Goal: Information Seeking & Learning: Learn about a topic

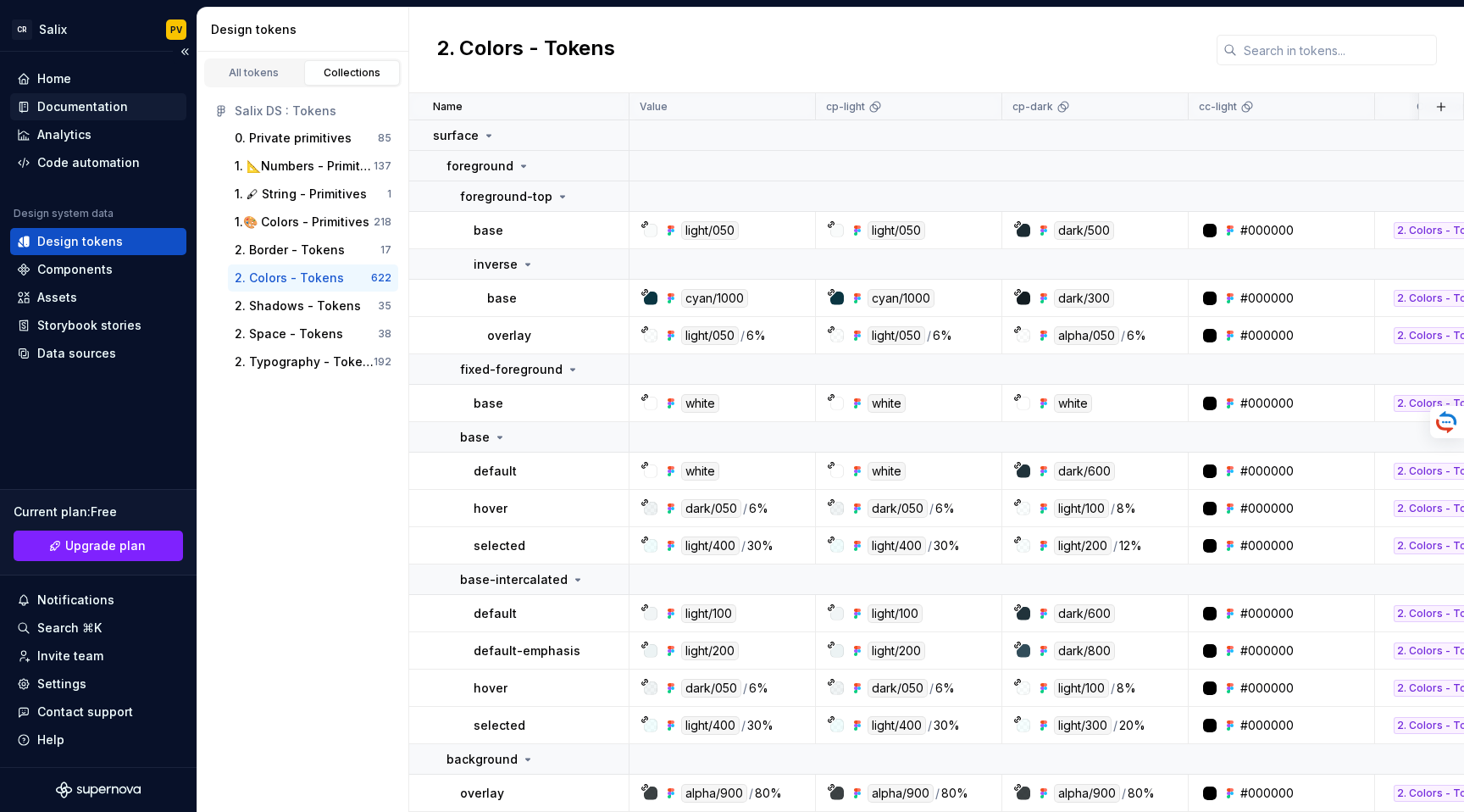
click at [94, 98] on div "Documentation" at bounding box center [99, 106] width 176 height 27
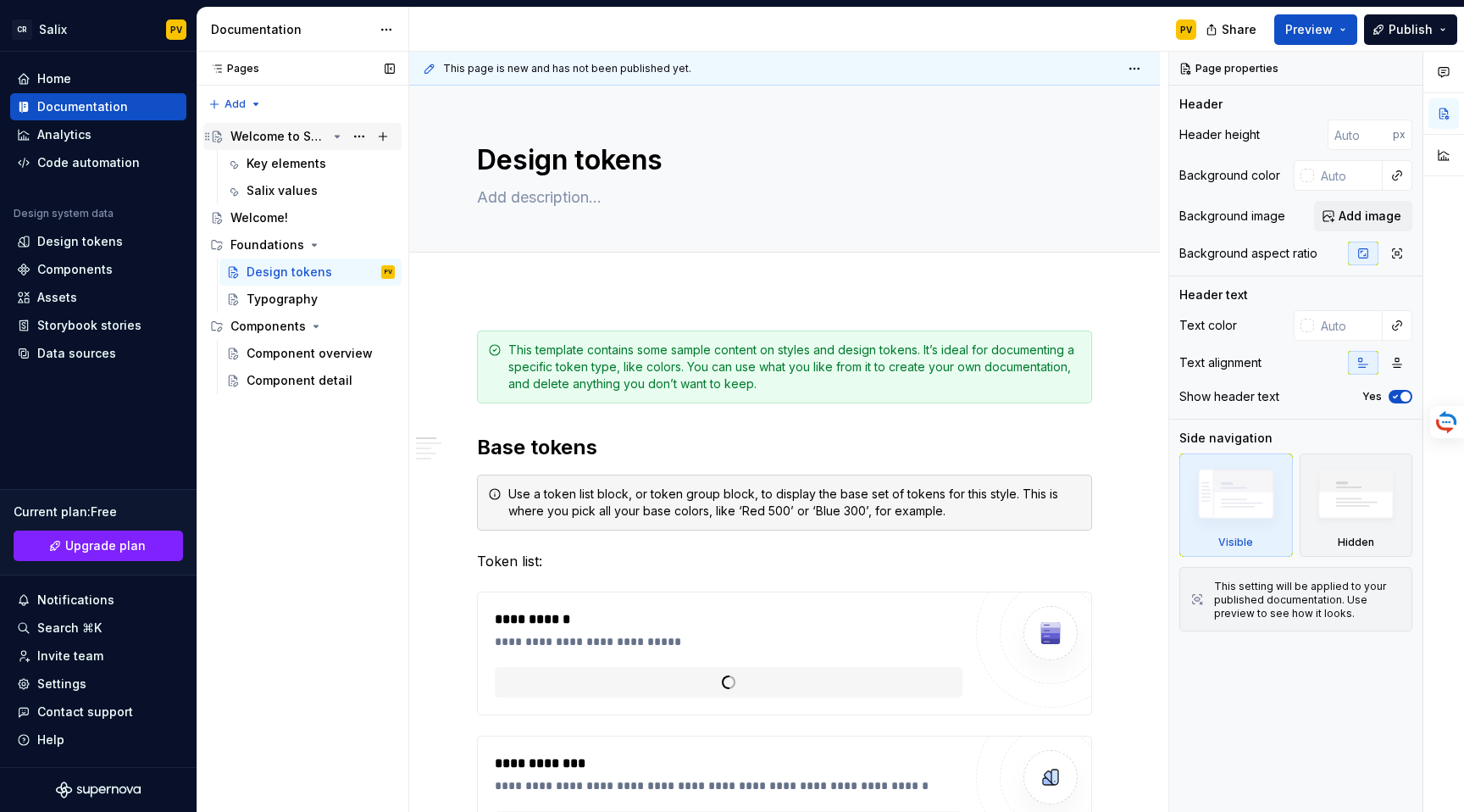
click at [291, 130] on div "Welcome to Salix" at bounding box center [279, 137] width 97 height 17
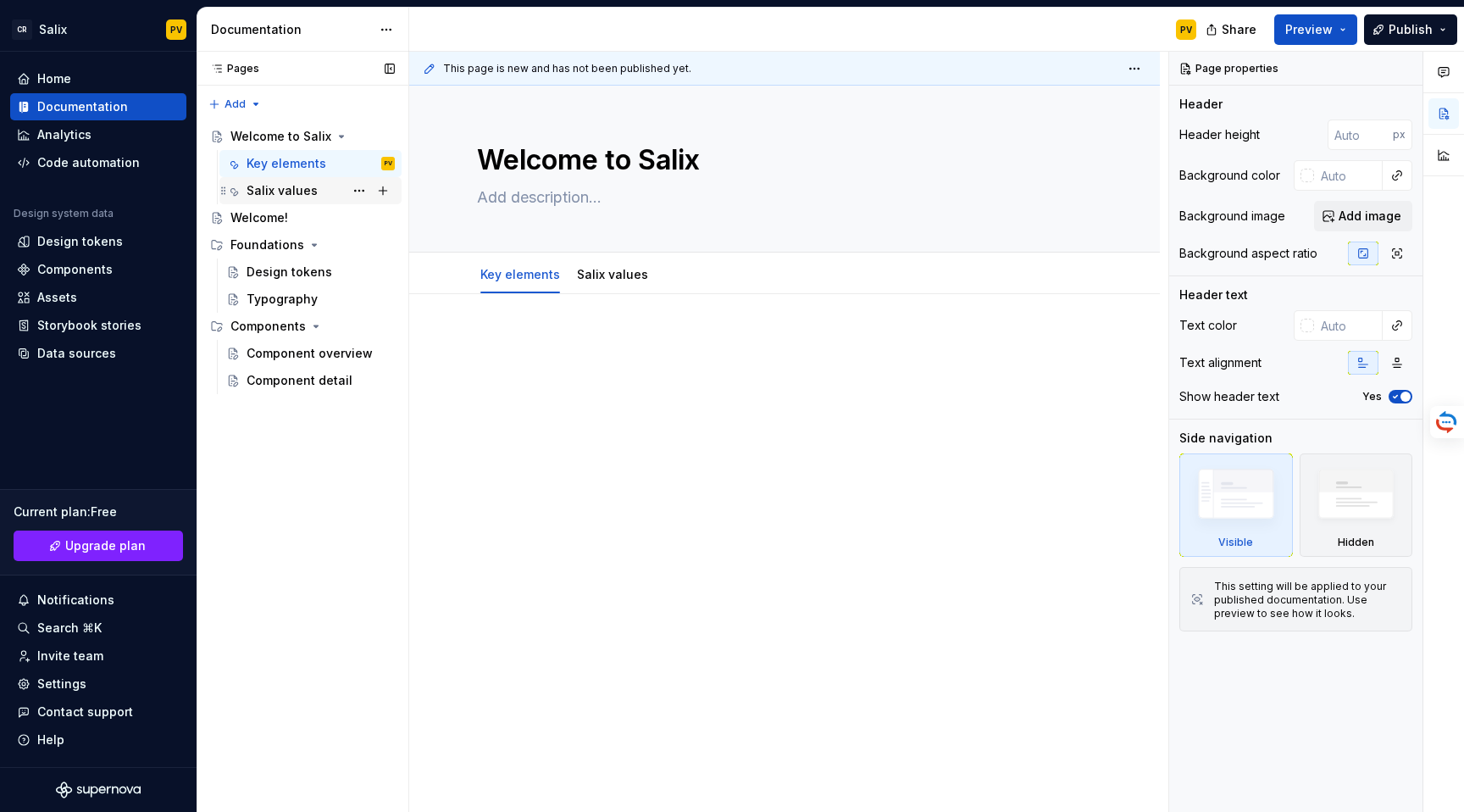
click at [281, 192] on div "Salix values" at bounding box center [282, 191] width 71 height 17
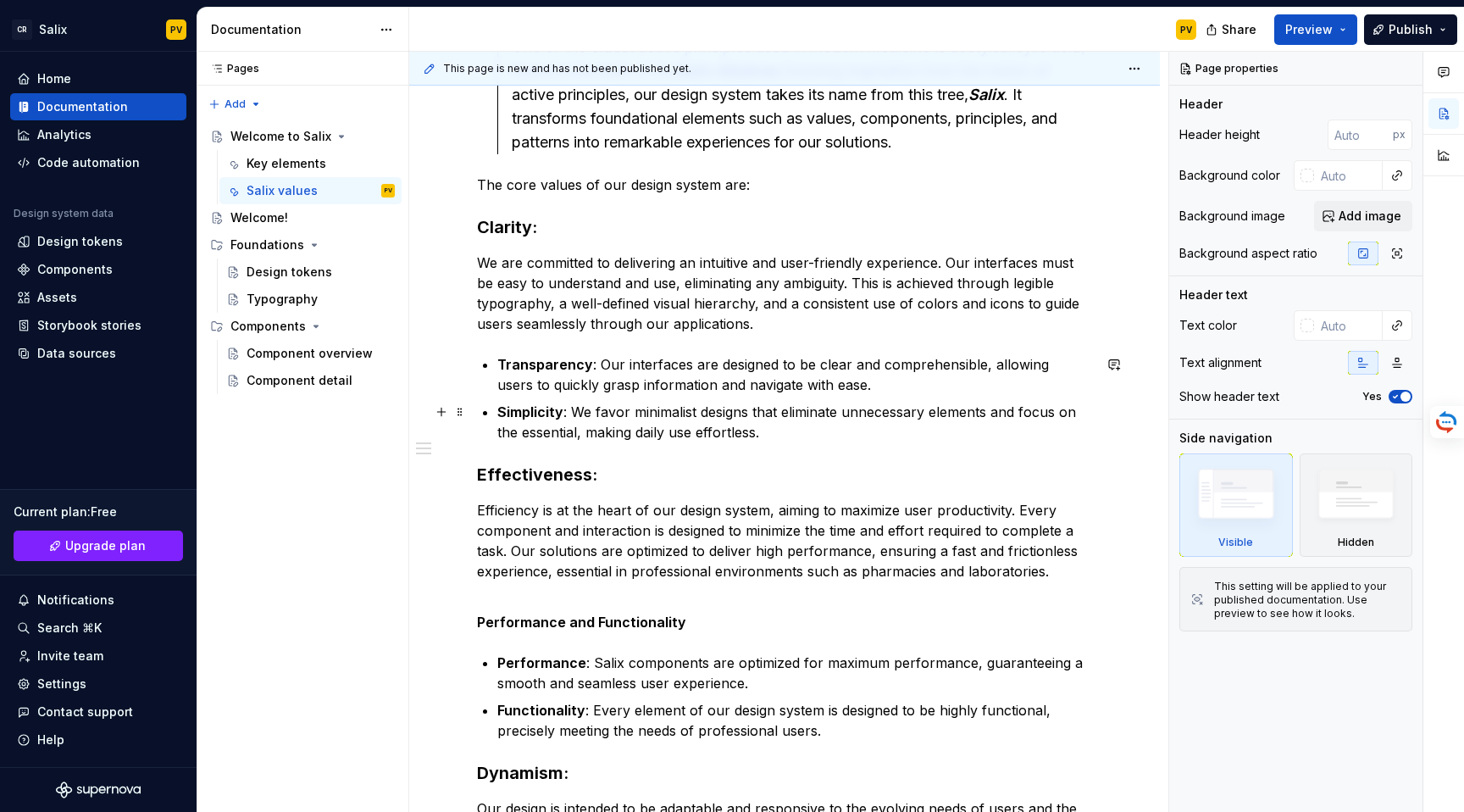
scroll to position [982, 0]
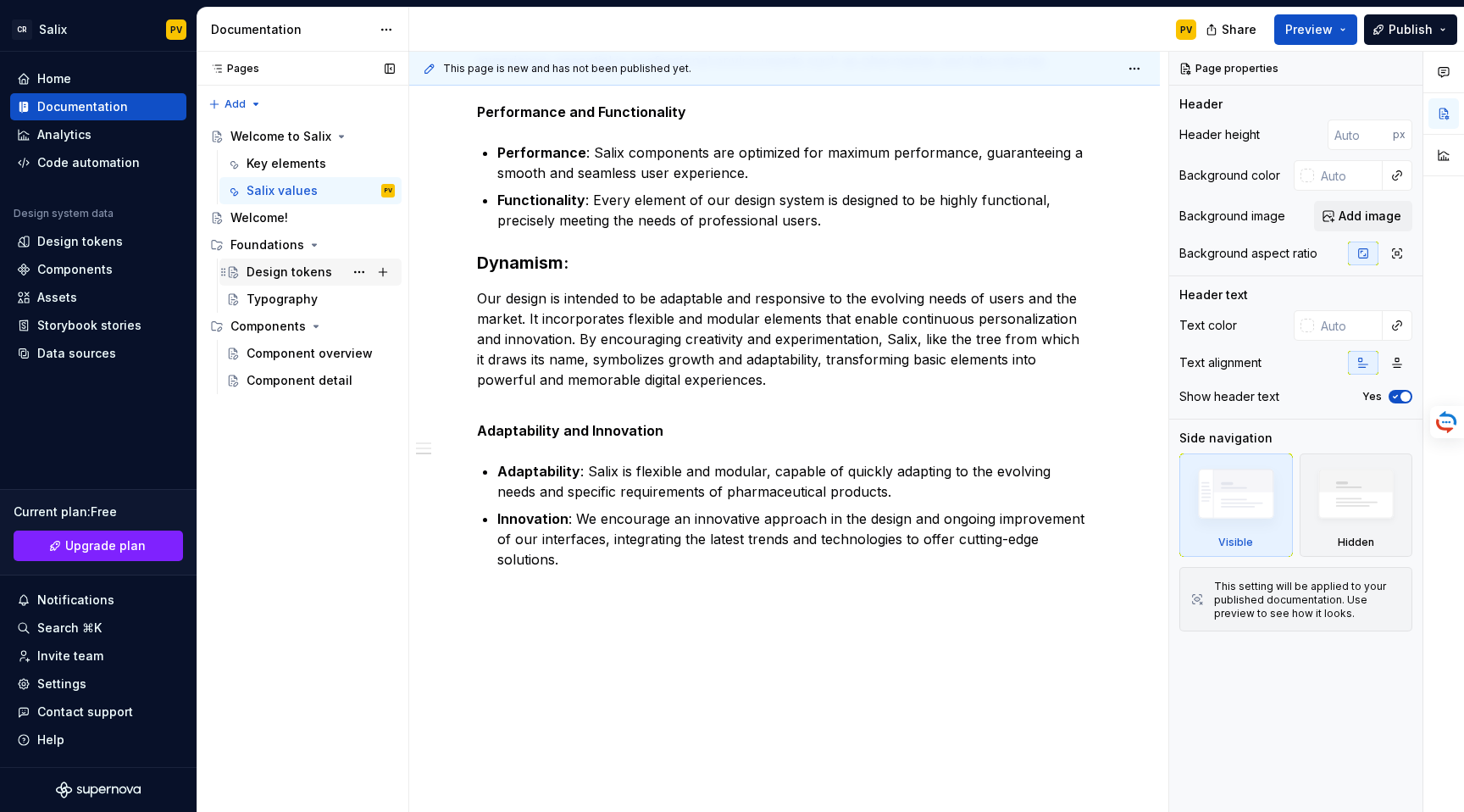
click at [280, 263] on div "Design tokens" at bounding box center [320, 272] width 148 height 23
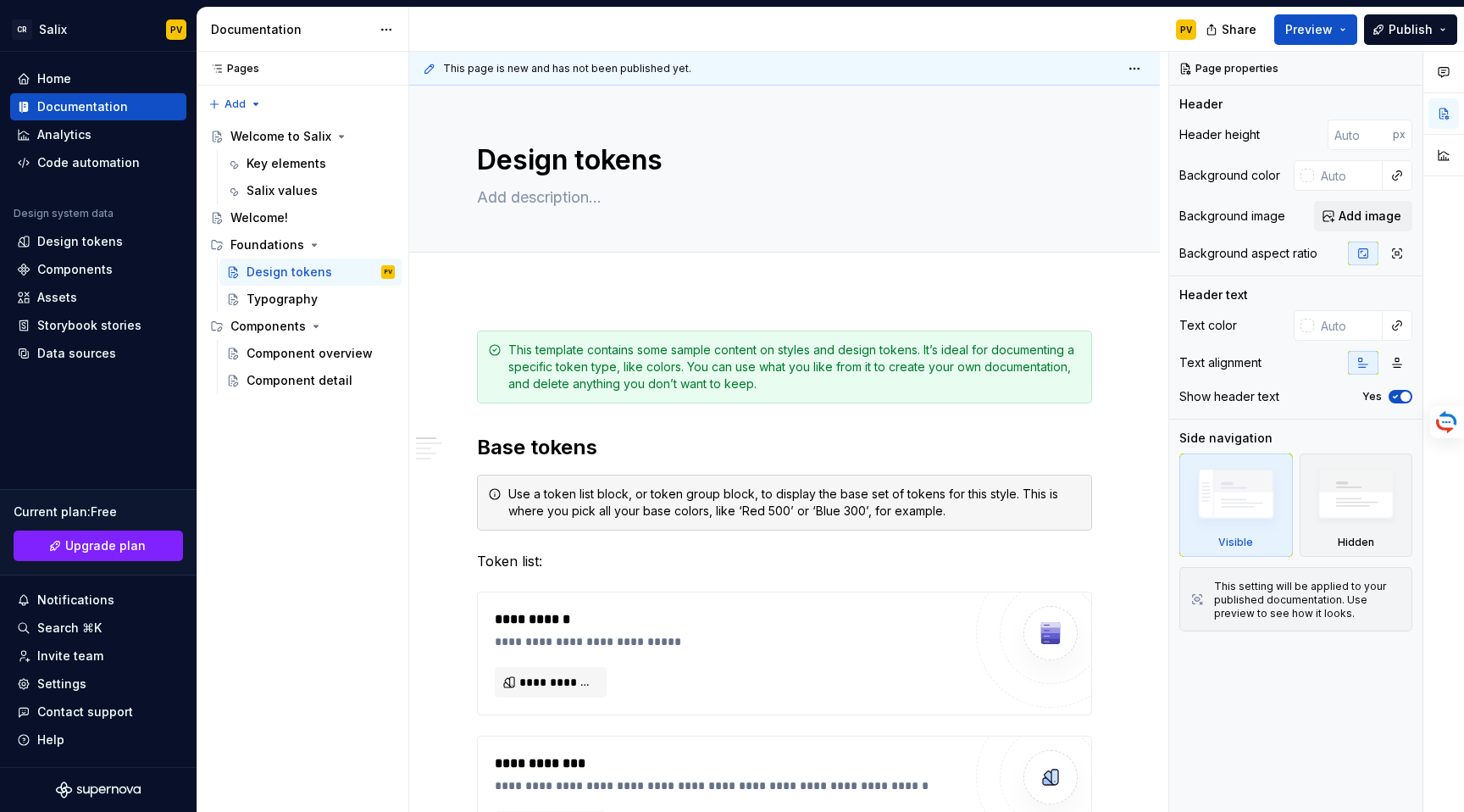
type textarea "*"
